Goal: Navigation & Orientation: Find specific page/section

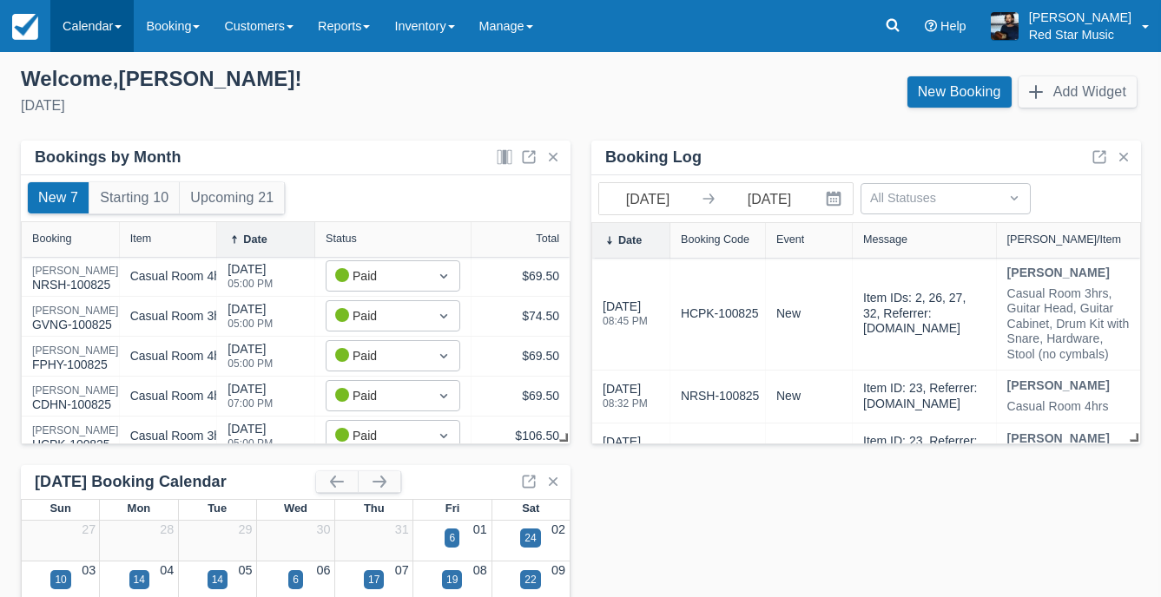
drag, startPoint x: 102, startPoint y: 15, endPoint x: 102, endPoint y: 29, distance: 13.9
click at [102, 15] on link "Calendar" at bounding box center [91, 26] width 83 height 52
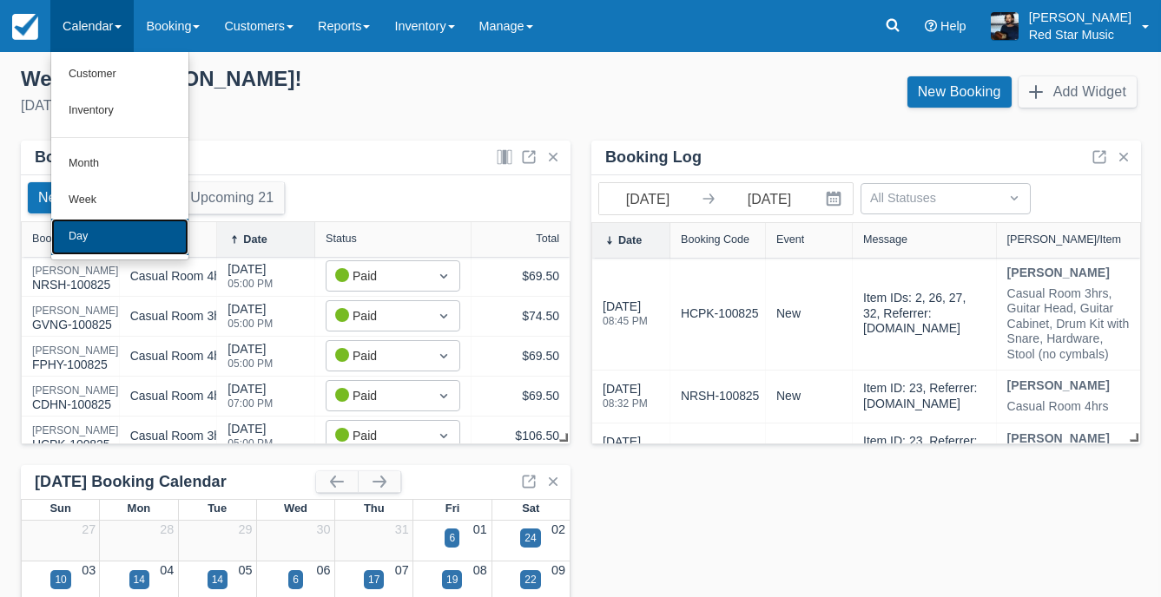
click at [119, 229] on link "Day" at bounding box center [119, 237] width 137 height 36
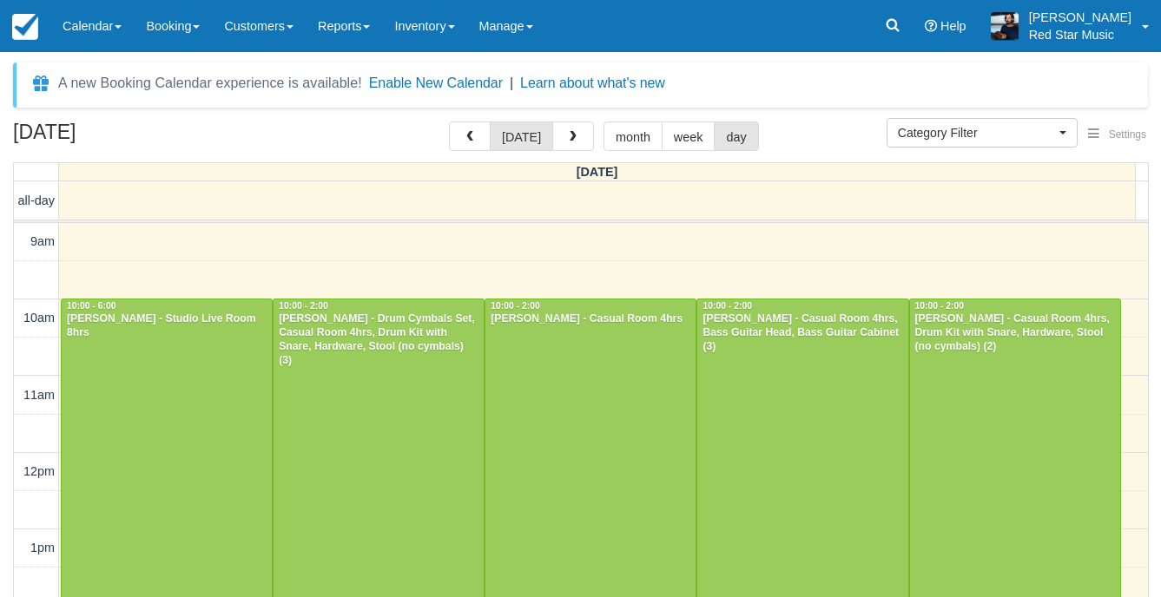
select select
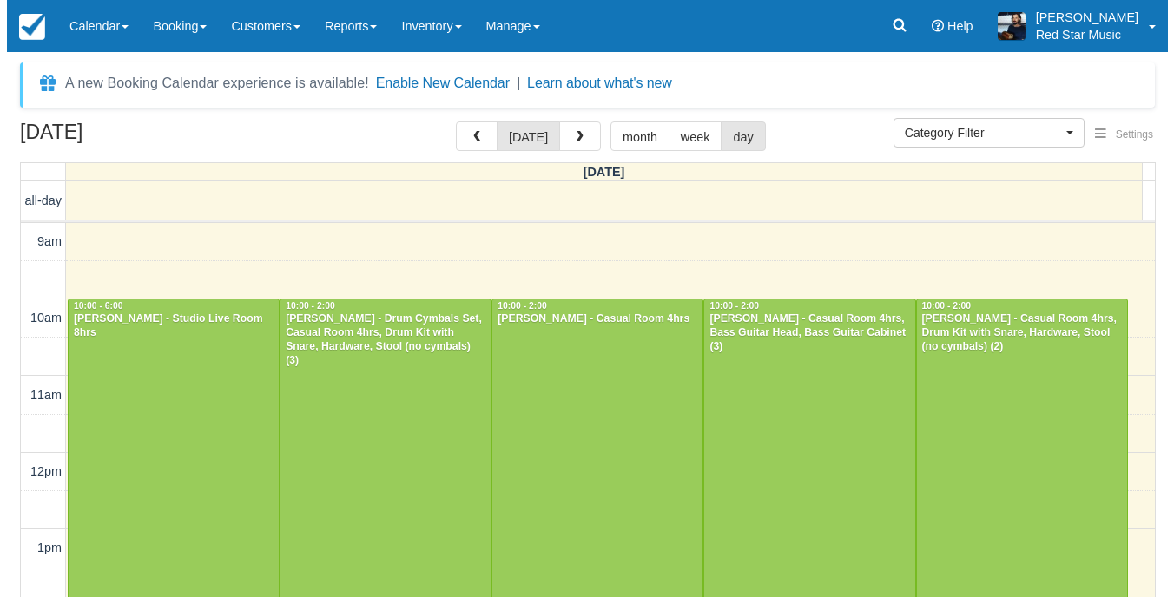
scroll to position [188, 0]
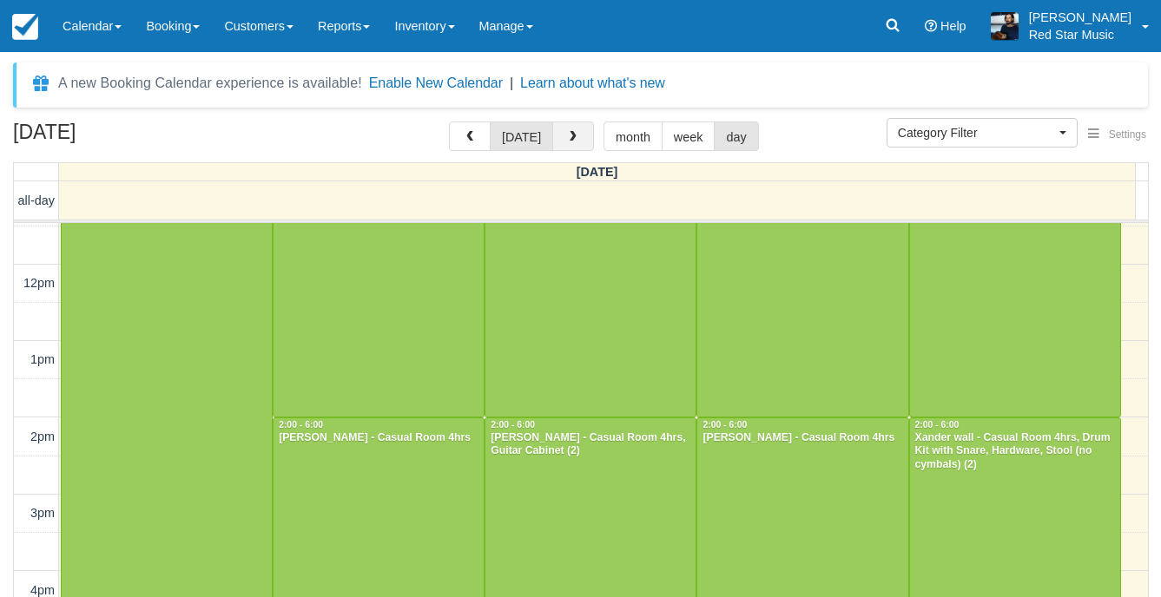
click at [584, 141] on button "button" at bounding box center [573, 137] width 42 height 30
